Goal: Task Accomplishment & Management: Manage account settings

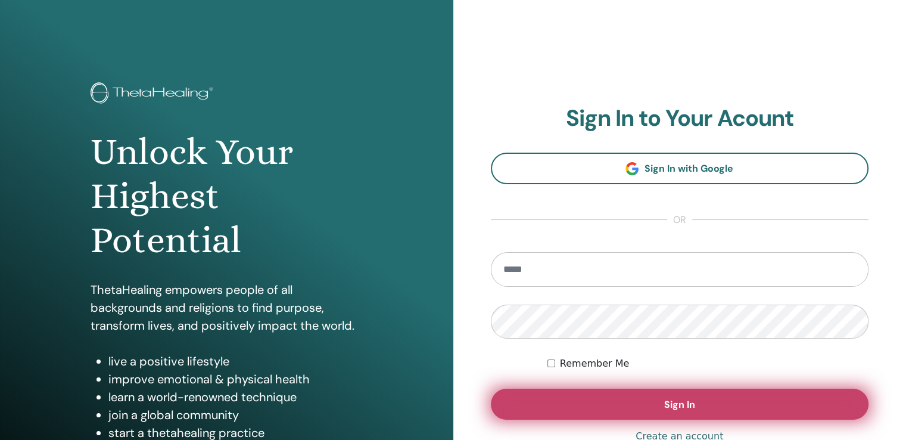
type input "**********"
click at [618, 401] on button "Sign In" at bounding box center [680, 403] width 378 height 31
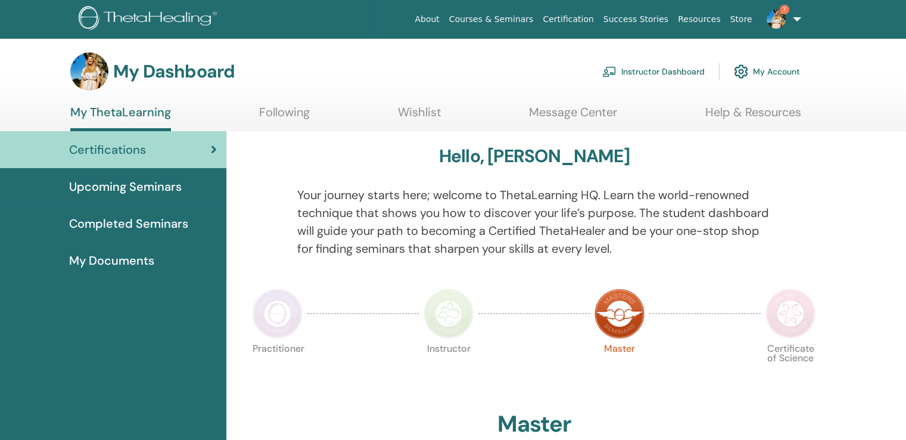
click at [624, 74] on link "Instructor Dashboard" at bounding box center [653, 71] width 102 height 26
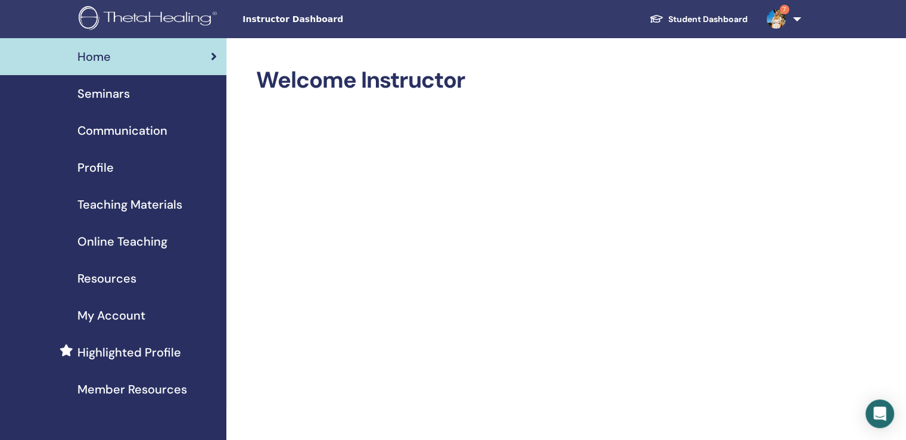
click at [95, 94] on span "Seminars" at bounding box center [103, 94] width 52 height 18
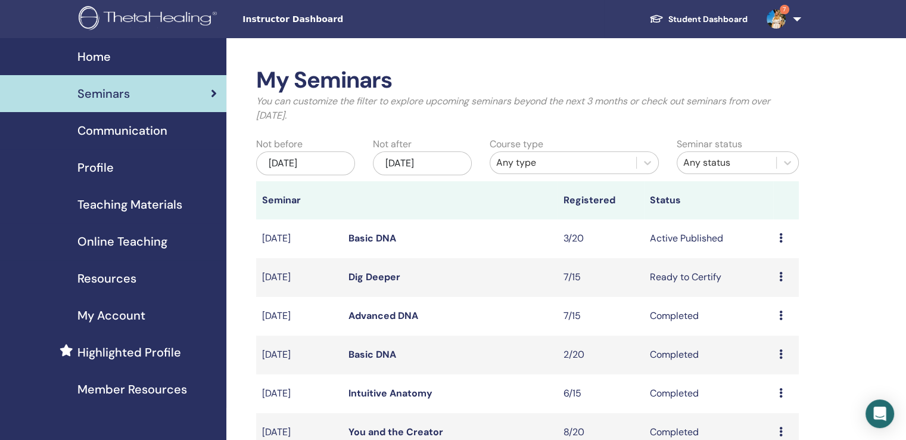
click at [779, 239] on icon at bounding box center [781, 238] width 4 height 10
click at [771, 282] on link "Attendees" at bounding box center [770, 284] width 45 height 13
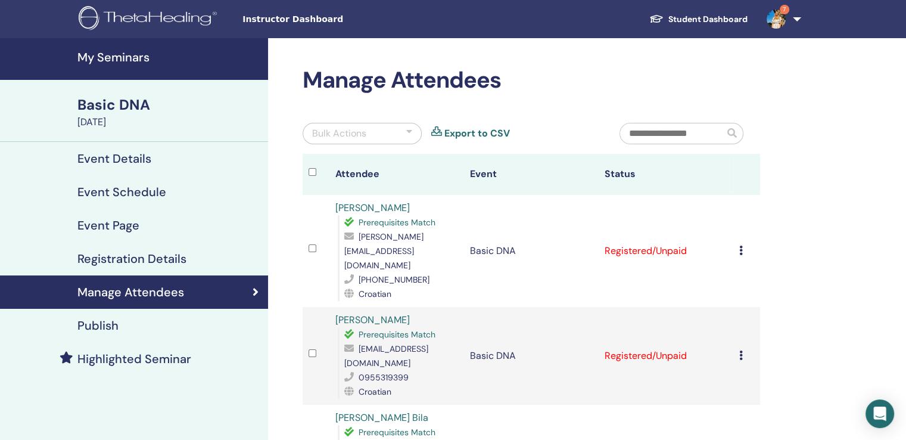
click at [797, 19] on link "7" at bounding box center [781, 19] width 49 height 38
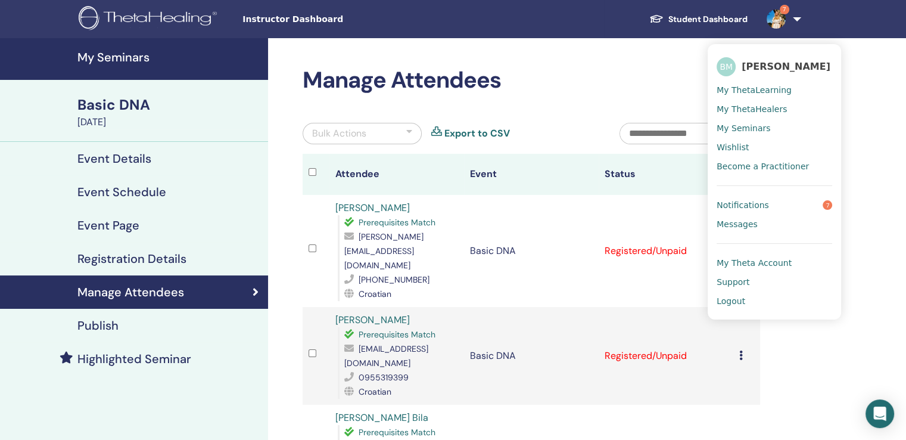
click at [732, 298] on span "Logout" at bounding box center [731, 300] width 29 height 11
